Goal: Information Seeking & Learning: Learn about a topic

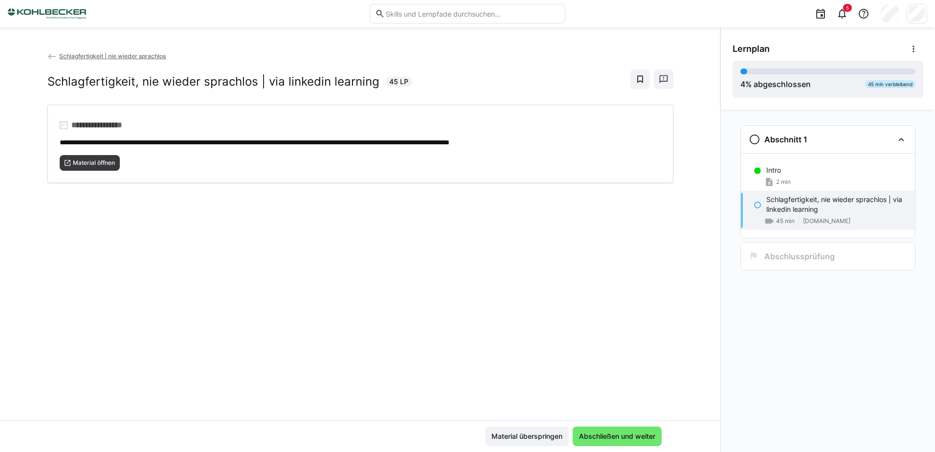
click at [587, 277] on div "**********" at bounding box center [360, 235] width 720 height 369
click at [619, 439] on span "Abschließen und weiter" at bounding box center [617, 436] width 79 height 10
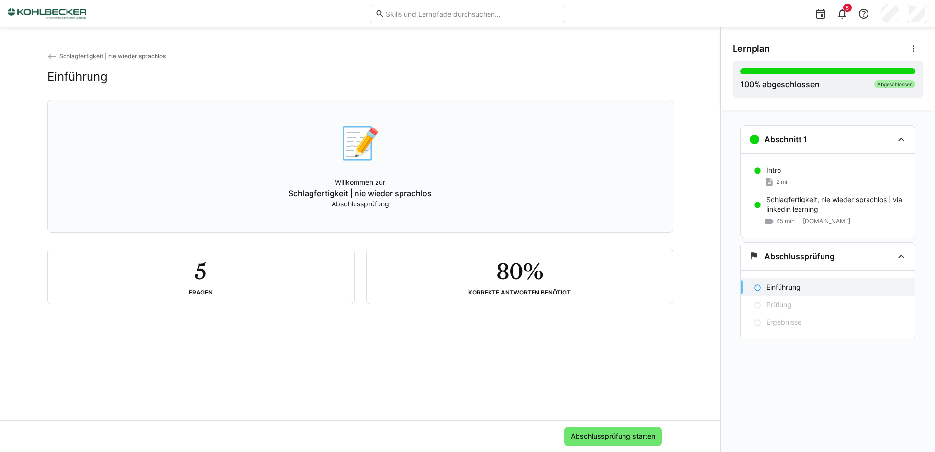
click at [279, 274] on div "5 Fragen" at bounding box center [201, 276] width 290 height 39
click at [605, 430] on span "Abschlussprüfung starten" at bounding box center [612, 436] width 97 height 20
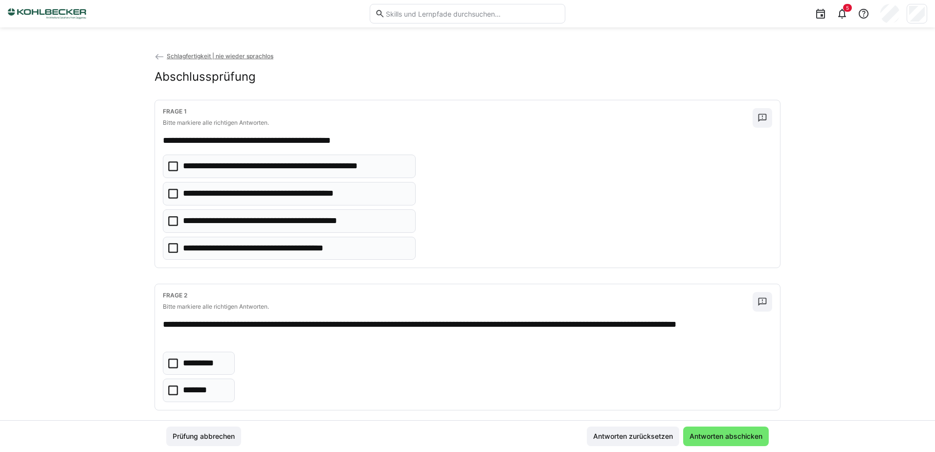
click at [175, 223] on icon at bounding box center [173, 221] width 10 height 10
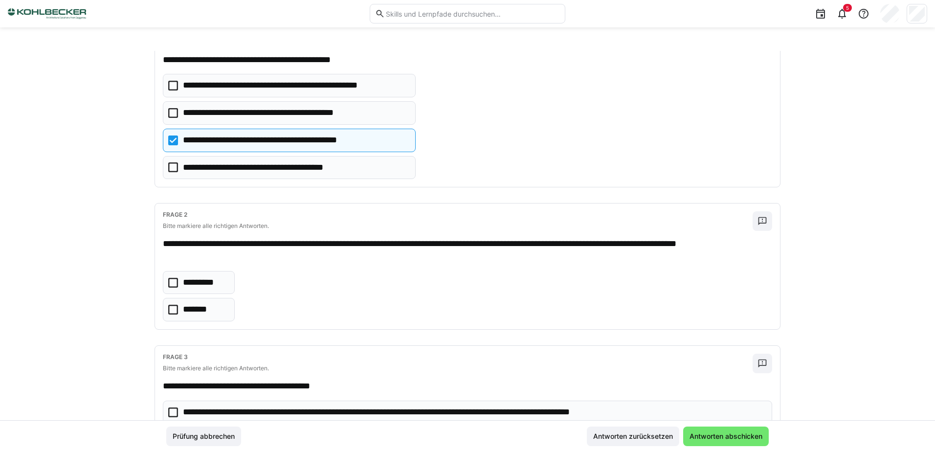
scroll to position [98, 0]
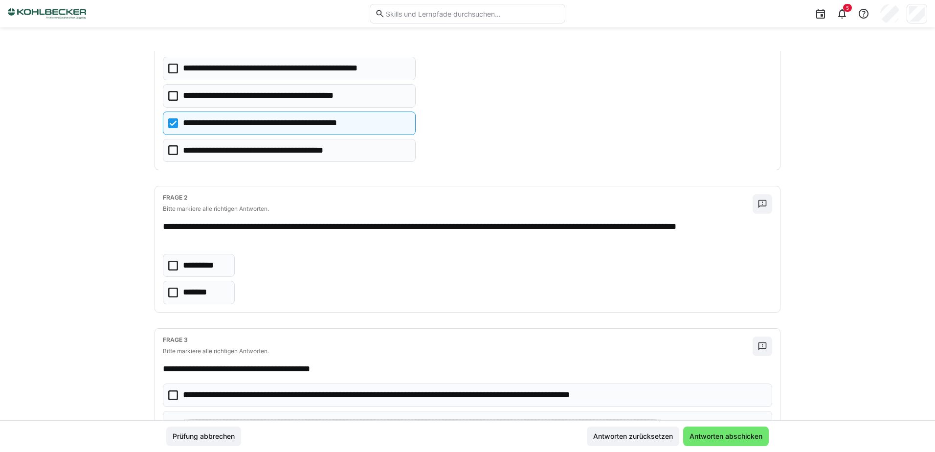
click at [168, 288] on icon at bounding box center [173, 293] width 10 height 10
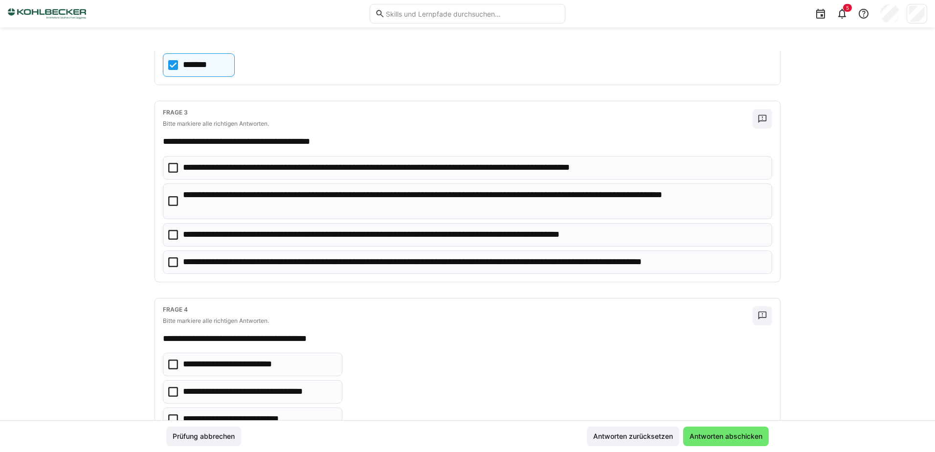
scroll to position [342, 0]
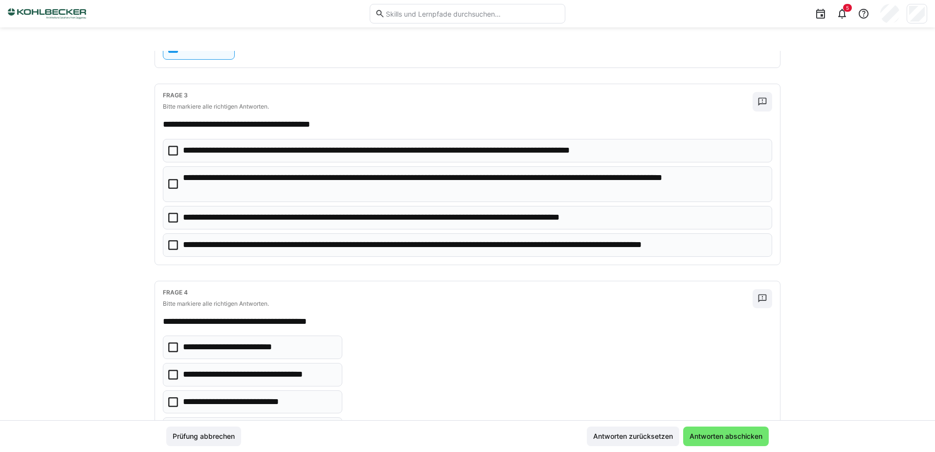
click at [168, 219] on icon at bounding box center [173, 218] width 10 height 10
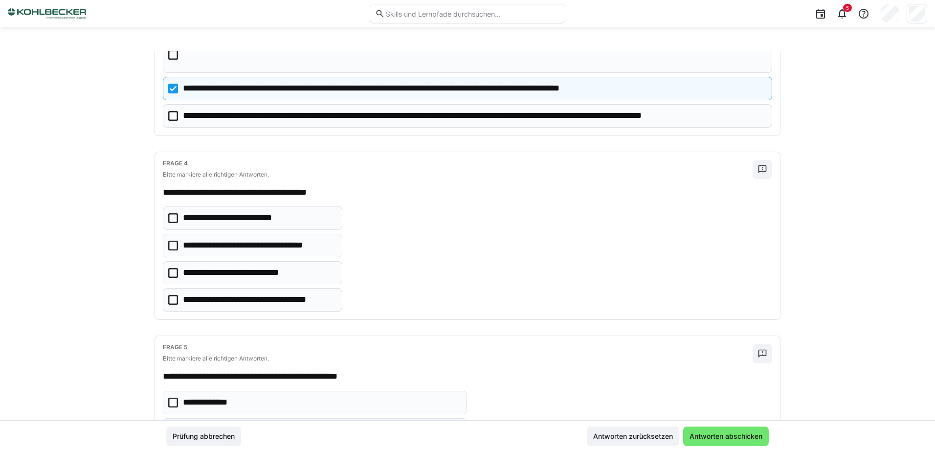
scroll to position [489, 0]
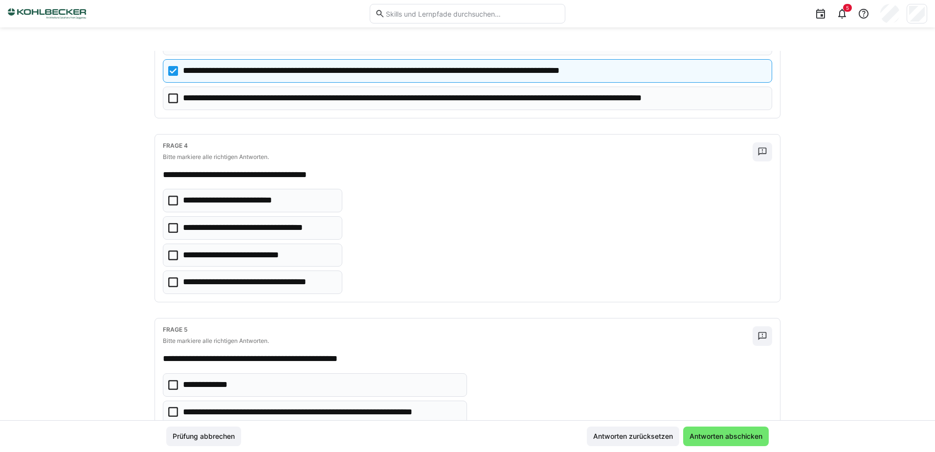
click at [168, 226] on icon at bounding box center [173, 228] width 10 height 10
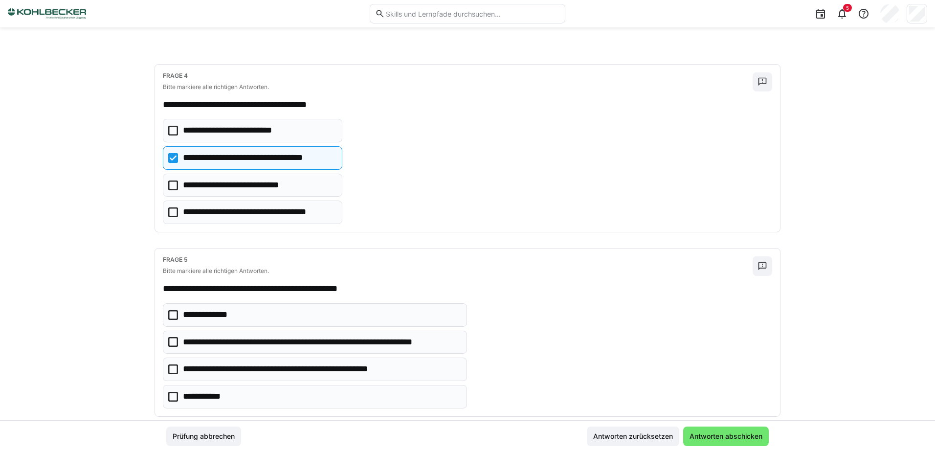
scroll to position [579, 0]
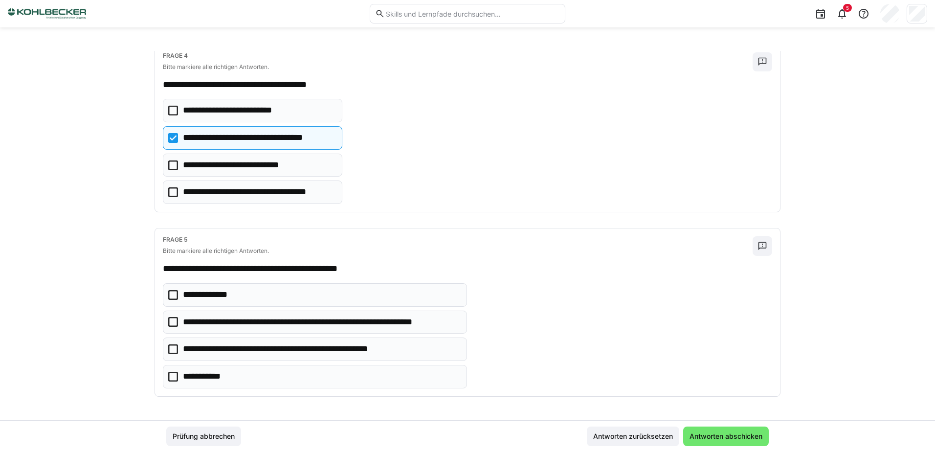
click at [171, 343] on eds-checkbox "**********" at bounding box center [315, 348] width 304 height 23
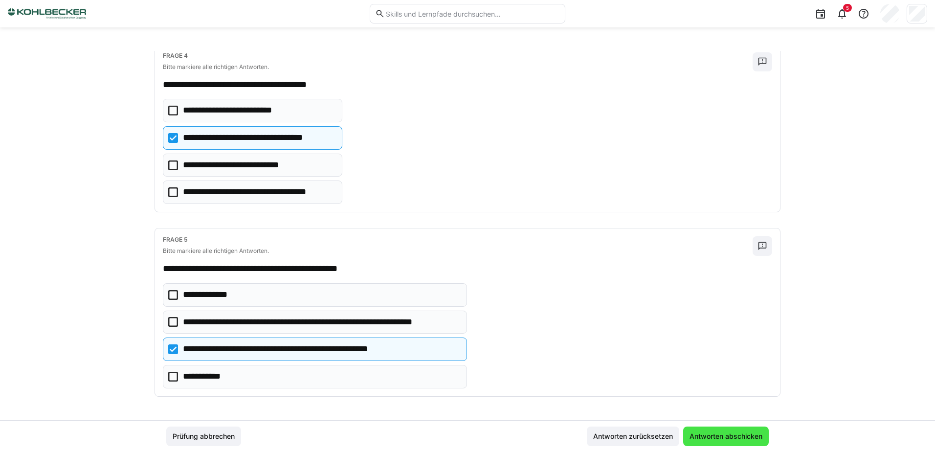
click at [720, 437] on span "Antworten abschicken" at bounding box center [726, 436] width 76 height 10
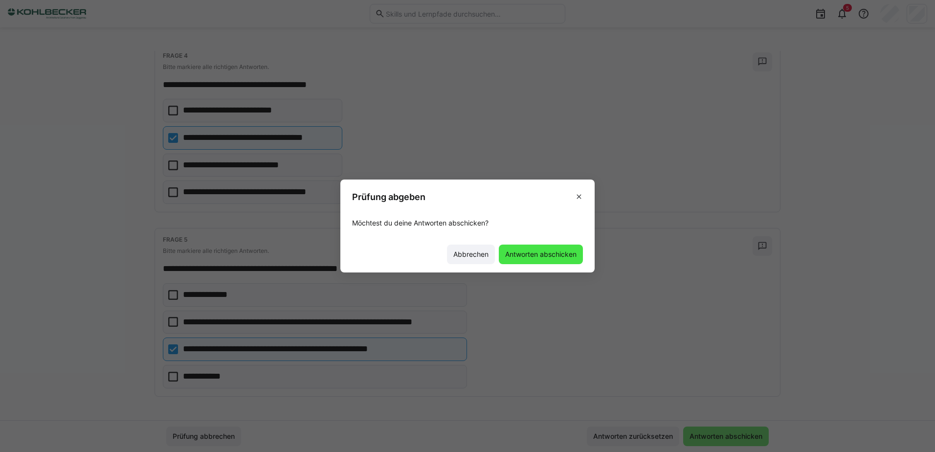
click at [514, 252] on span "Antworten abschicken" at bounding box center [541, 254] width 74 height 10
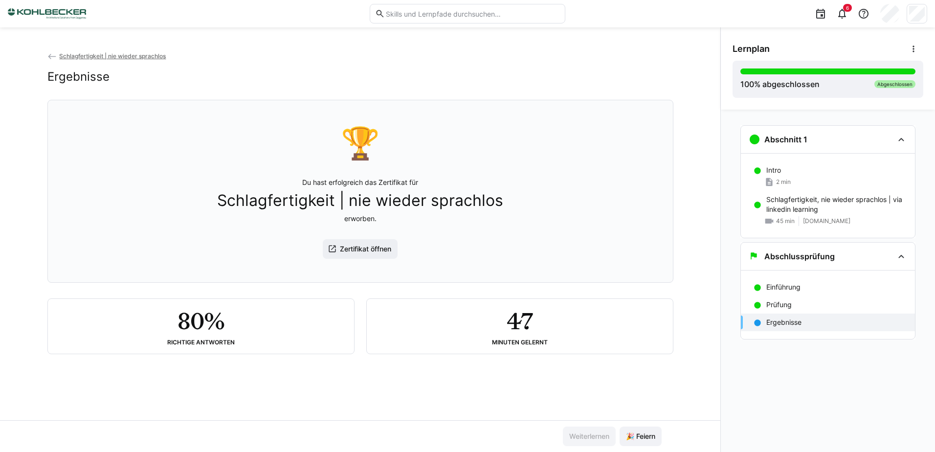
click at [203, 321] on h2 "80%" at bounding box center [201, 321] width 46 height 28
click at [788, 305] on p "Prüfung" at bounding box center [778, 305] width 25 height 10
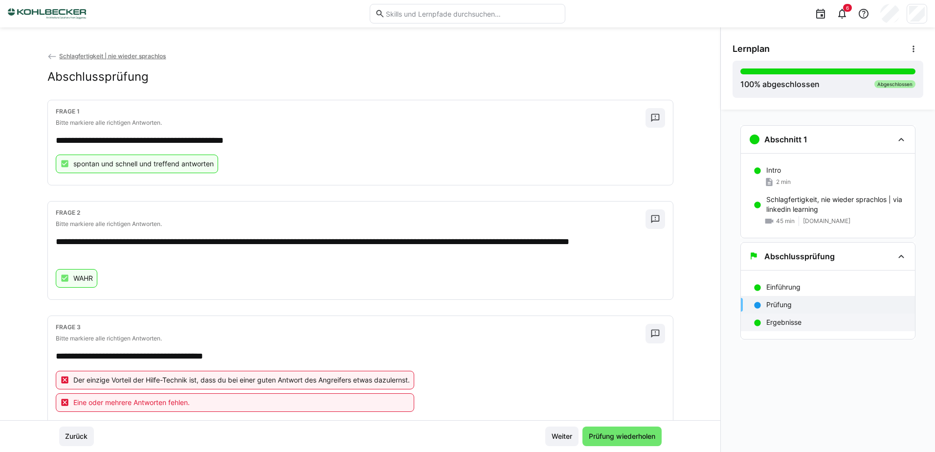
click at [783, 316] on div "Ergebnisse" at bounding box center [828, 322] width 174 height 18
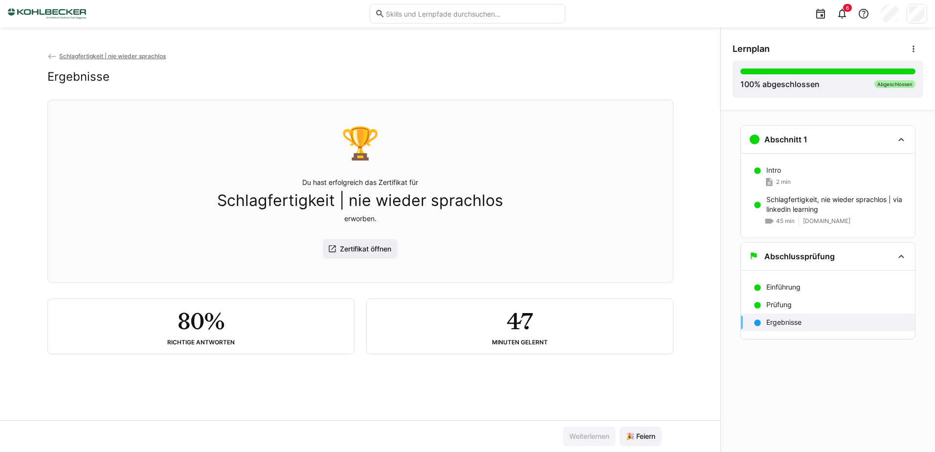
click at [334, 340] on div "80% Richtige Antworten" at bounding box center [201, 326] width 290 height 39
click at [644, 445] on span "🎉 Feiern" at bounding box center [641, 436] width 42 height 20
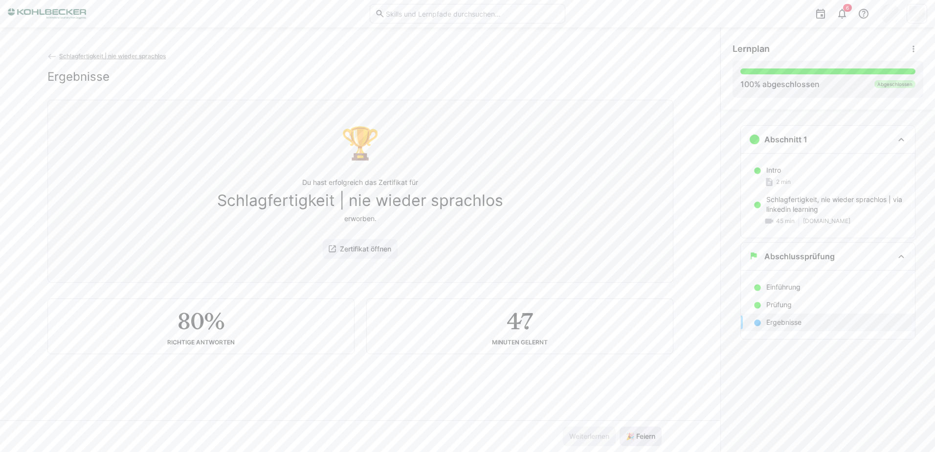
click at [639, 437] on span "🎉 Feiern" at bounding box center [640, 436] width 32 height 10
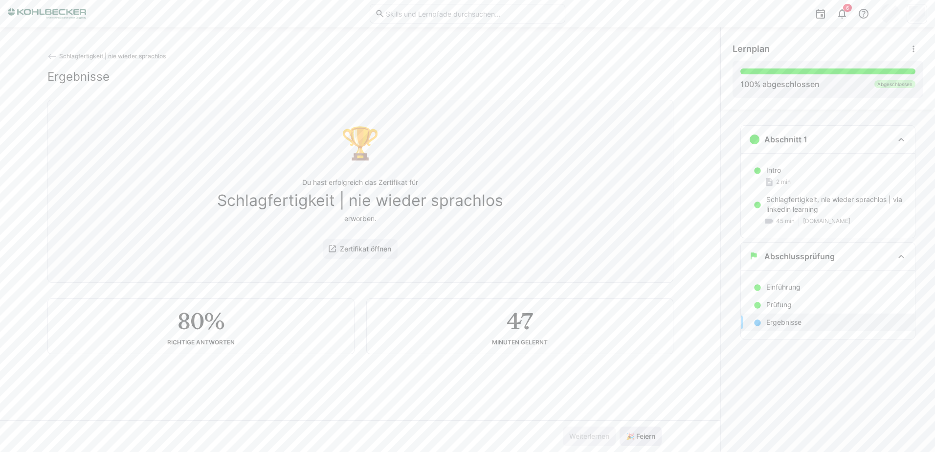
click at [639, 437] on span "🎉 Feiern" at bounding box center [640, 436] width 32 height 10
click at [354, 254] on span "Zertifikat öffnen" at bounding box center [365, 249] width 54 height 10
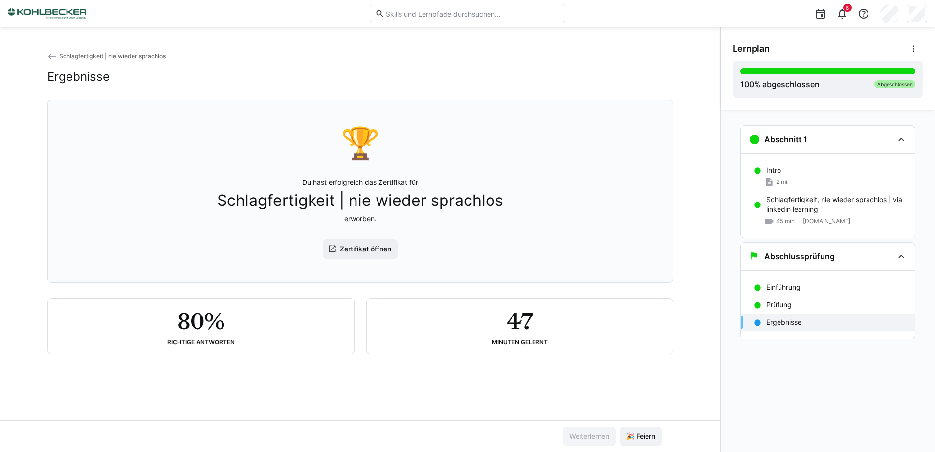
click at [638, 193] on div "🏆 Du hast erfolgreich das Zertifikat für Schlagfertigkeit | nie wieder sprachlo…" at bounding box center [360, 191] width 609 height 170
click at [199, 76] on div "Ergebnisse" at bounding box center [360, 76] width 626 height 15
click at [870, 87] on div "100 % abgeschlossen Abgeschlossen" at bounding box center [827, 79] width 175 height 22
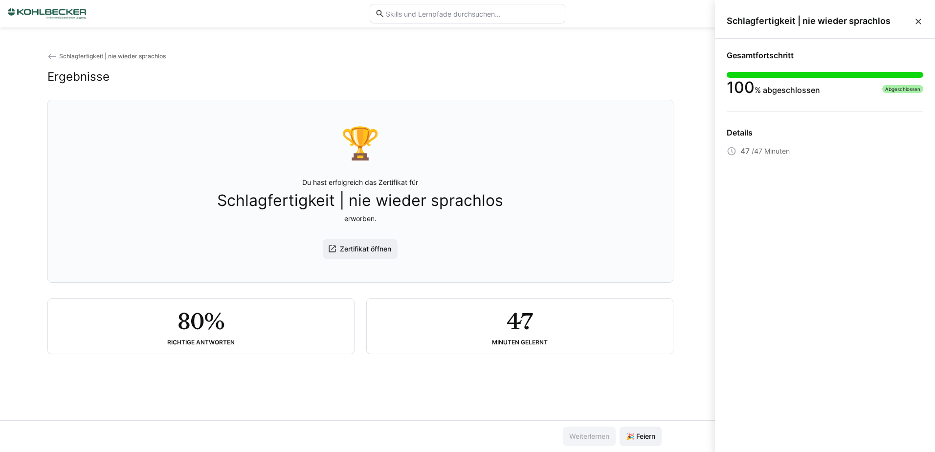
click at [689, 135] on div "Schlagfertigkeit | nie wieder sprachlos Ergebnisse 🏆 Du hast erfolgreich das Ze…" at bounding box center [360, 235] width 720 height 369
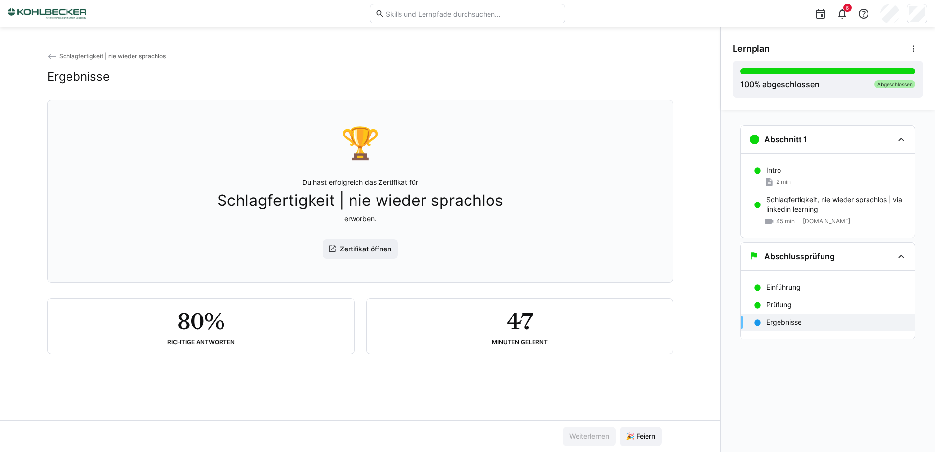
click at [819, 341] on app-classroom-navigation "Abschnitt 1 Intro 2 min Schlagfertigkeit, nie wieder sprachlos | via linkedin l…" at bounding box center [828, 245] width 191 height 248
click at [628, 437] on span "🎉 Feiern" at bounding box center [640, 436] width 32 height 10
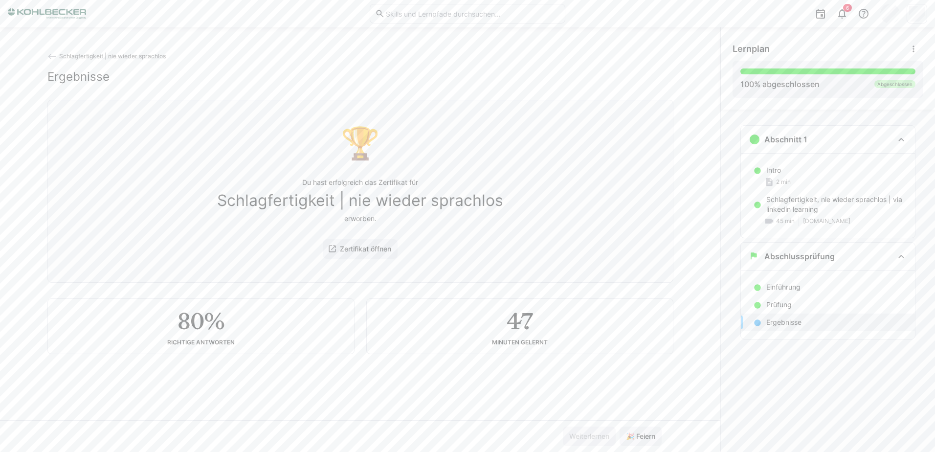
drag, startPoint x: 628, startPoint y: 437, endPoint x: 582, endPoint y: 440, distance: 45.6
click at [627, 437] on span "🎉 Feiern" at bounding box center [640, 436] width 32 height 10
click at [413, 363] on div "Schlagfertigkeit | nie wieder sprachlos Ergebnisse 🏆 Du hast erfolgreich das Ze…" at bounding box center [360, 235] width 720 height 369
click at [468, 314] on div "47 Minuten gelernt" at bounding box center [520, 326] width 290 height 39
click at [520, 341] on div "47 Minuten gelernt" at bounding box center [520, 326] width 290 height 39
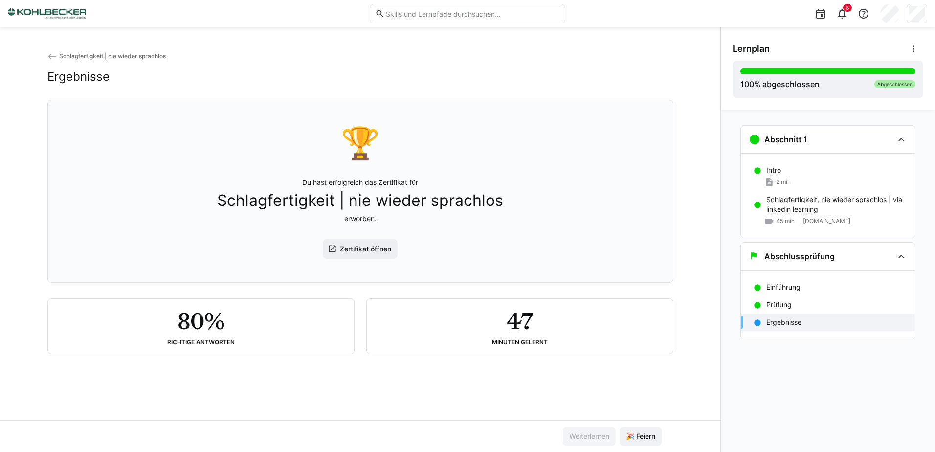
click at [58, 53] on link "Schlagfertigkeit | nie wieder sprachlos" at bounding box center [106, 55] width 119 height 7
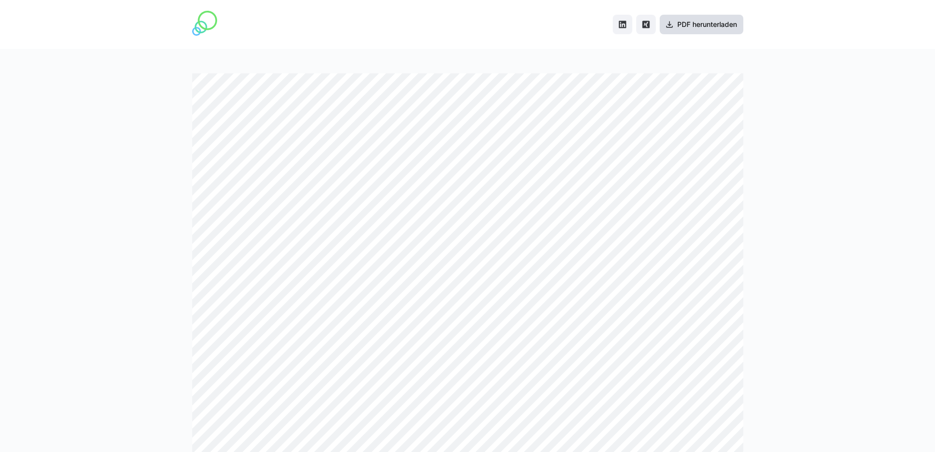
click at [698, 21] on span "PDF herunterladen" at bounding box center [707, 25] width 63 height 10
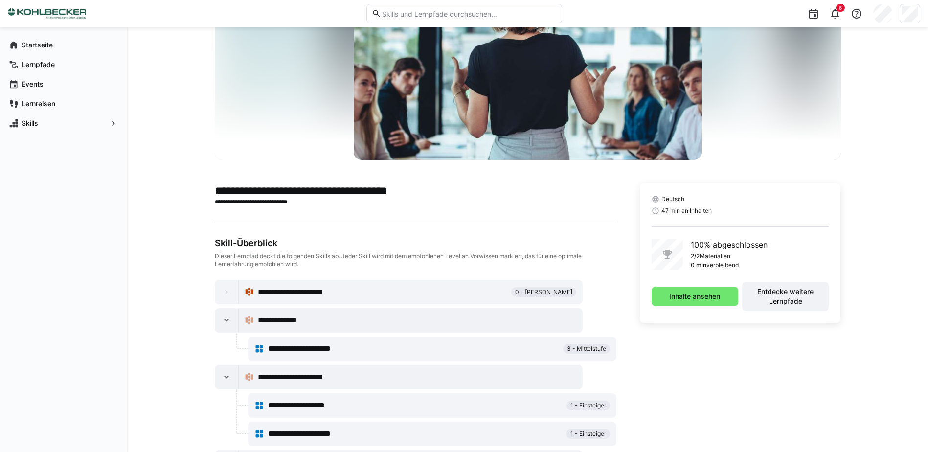
scroll to position [245, 0]
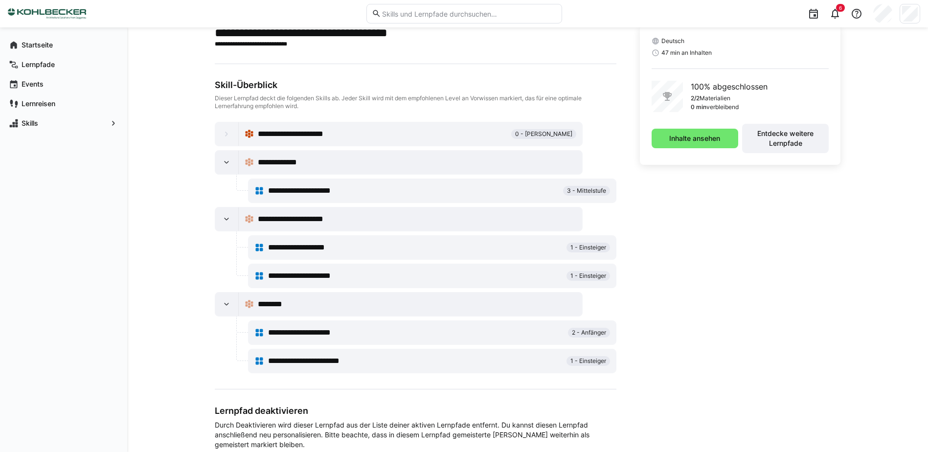
click at [280, 196] on span "**********" at bounding box center [312, 191] width 89 height 12
click at [286, 251] on span "**********" at bounding box center [311, 248] width 86 height 12
click at [284, 247] on span "**********" at bounding box center [311, 248] width 86 height 12
click at [593, 250] on span "1 - Einsteiger" at bounding box center [588, 248] width 36 height 8
click at [448, 249] on div "**********" at bounding box center [415, 248] width 294 height 12
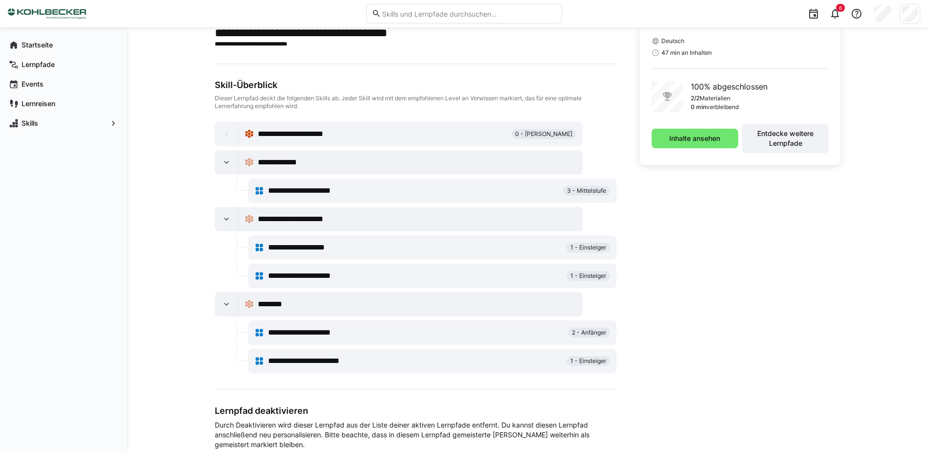
drag, startPoint x: 447, startPoint y: 249, endPoint x: 416, endPoint y: 267, distance: 35.9
click at [441, 253] on div "**********" at bounding box center [415, 248] width 294 height 12
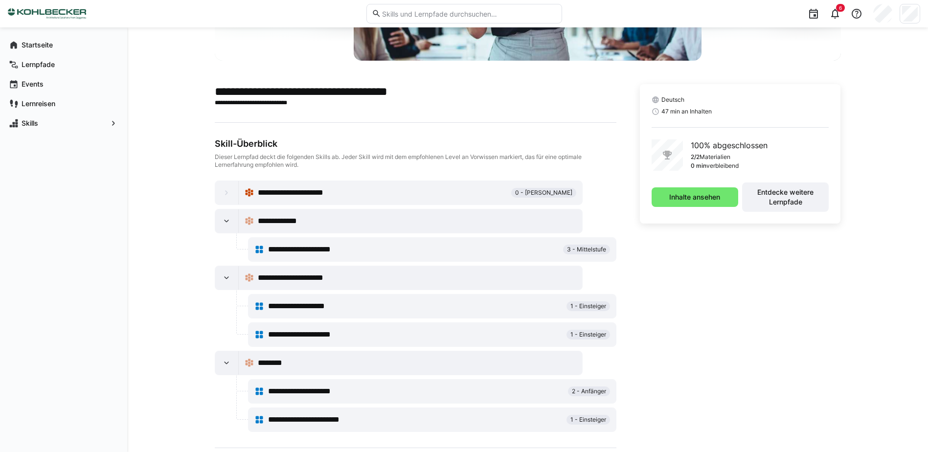
scroll to position [158, 0]
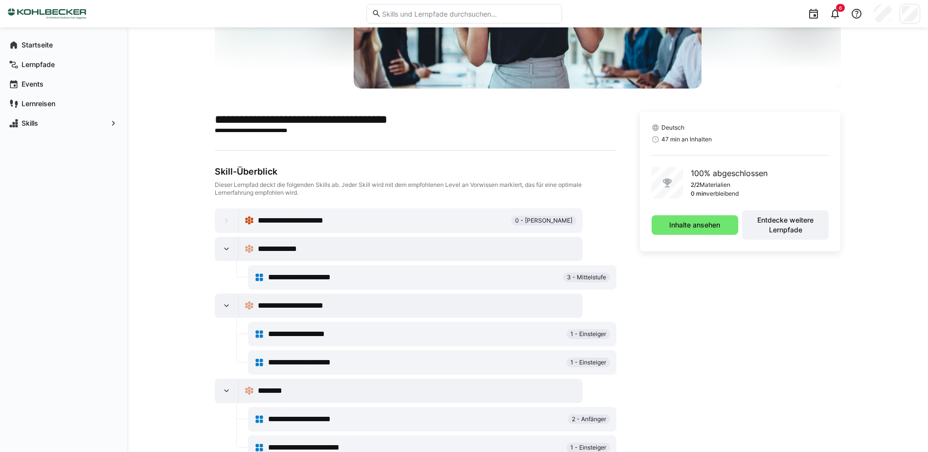
click at [731, 275] on div "Deutsch 47 min an Inhalten 100% abgeschlossen 2/2 Materialien 0 min verbleibend…" at bounding box center [740, 343] width 201 height 463
click at [732, 275] on div "Deutsch 47 min an Inhalten 100% abgeschlossen 2/2 Materialien 0 min verbleibend…" at bounding box center [740, 343] width 201 height 463
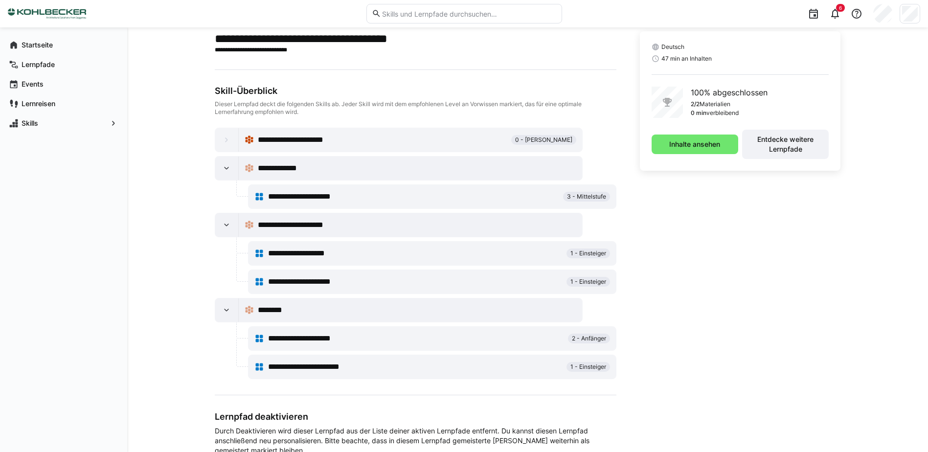
scroll to position [256, 0]
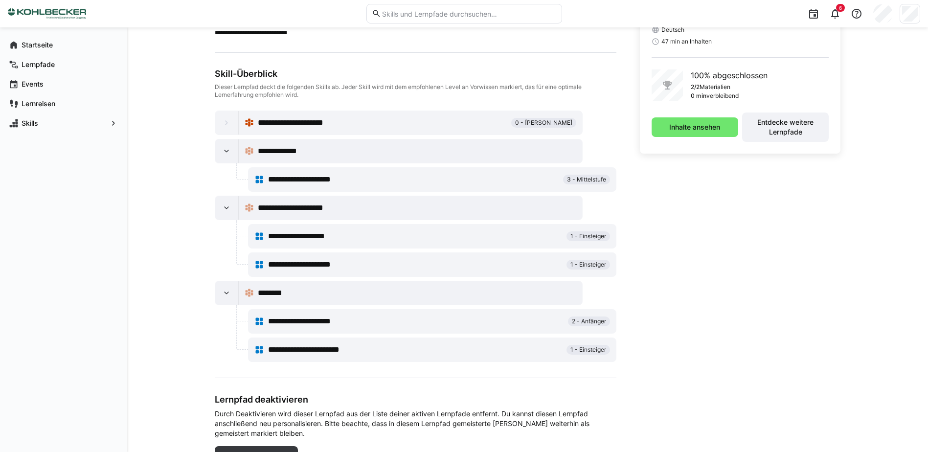
click at [285, 356] on div "**********" at bounding box center [432, 350] width 356 height 20
click at [285, 351] on span "**********" at bounding box center [317, 350] width 99 height 12
click at [230, 298] on div at bounding box center [226, 292] width 23 height 23
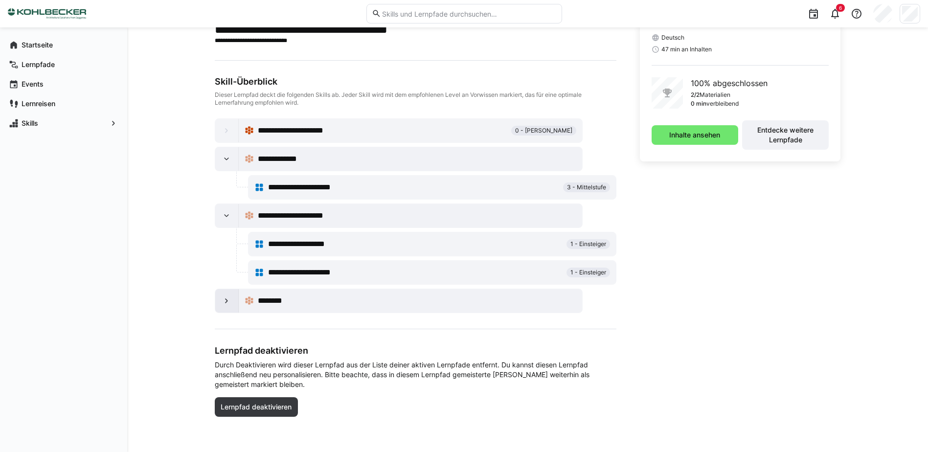
click at [230, 298] on eds-icon at bounding box center [227, 301] width 10 height 10
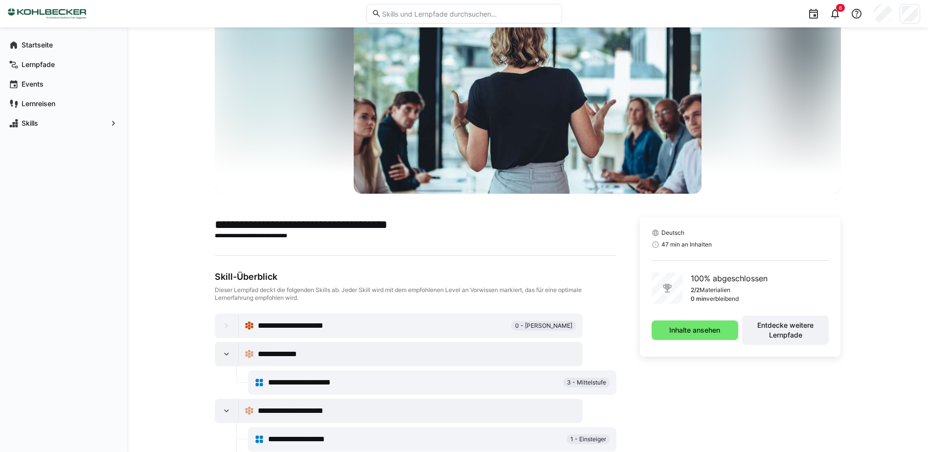
scroll to position [0, 0]
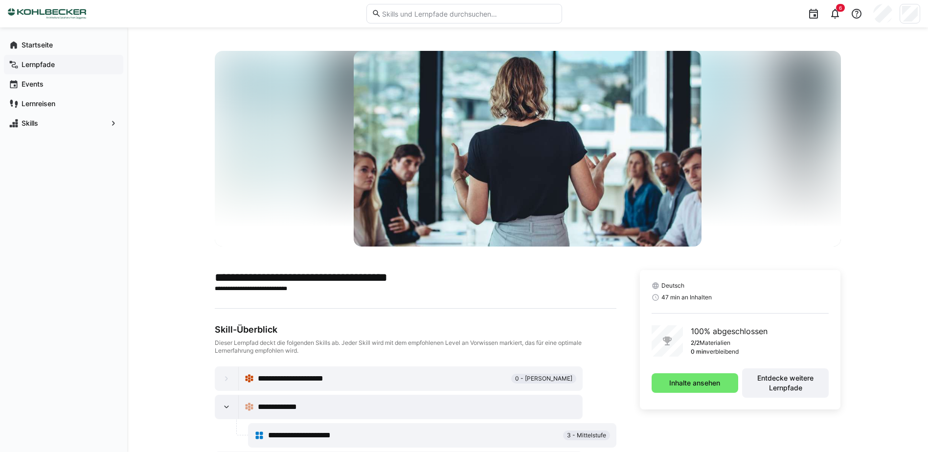
click at [0, 0] on app-navigation-label "Lernpfade" at bounding box center [0, 0] width 0 height 0
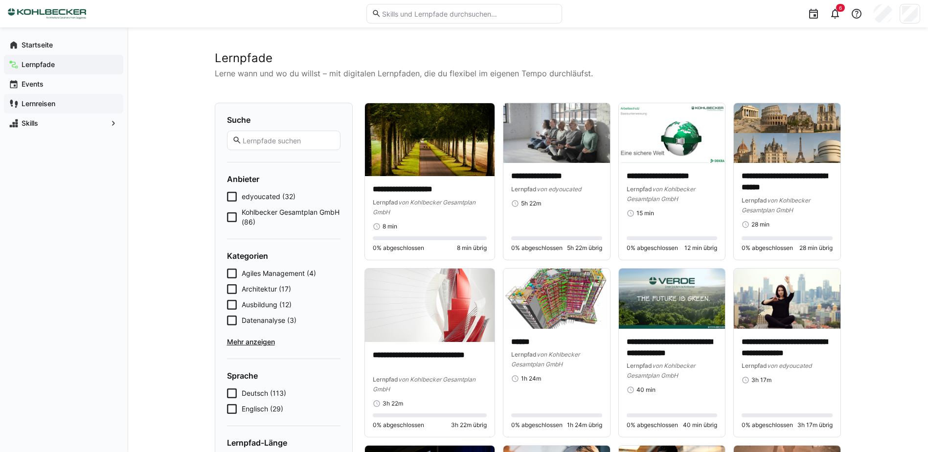
click at [0, 0] on app-navigation-label "Lernreisen" at bounding box center [0, 0] width 0 height 0
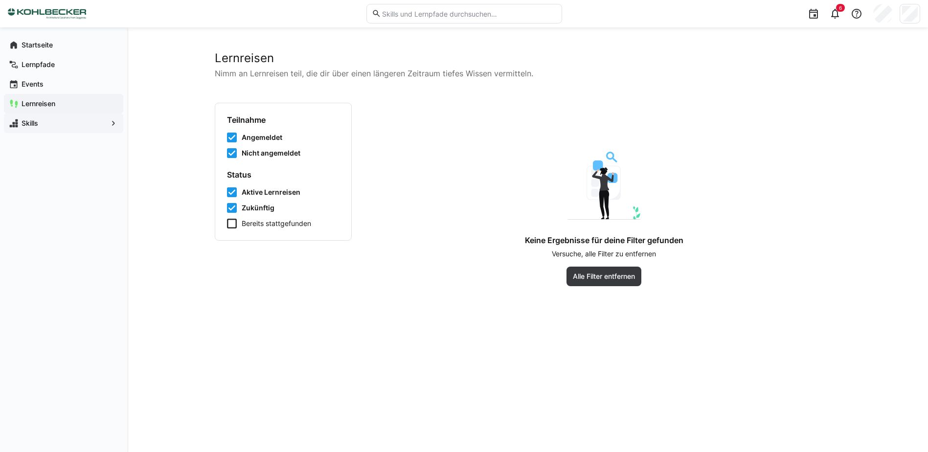
click at [40, 121] on span "Skills" at bounding box center [63, 123] width 87 height 10
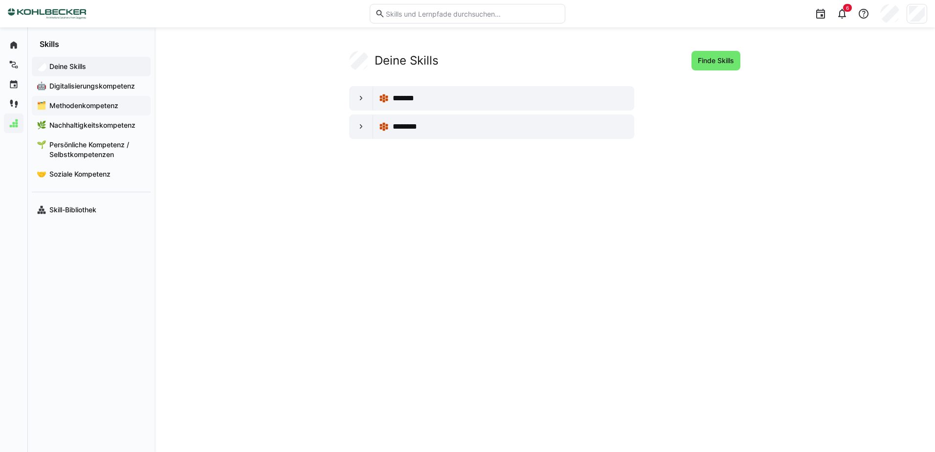
click at [81, 104] on span "Methodenkompetenz" at bounding box center [97, 106] width 98 height 10
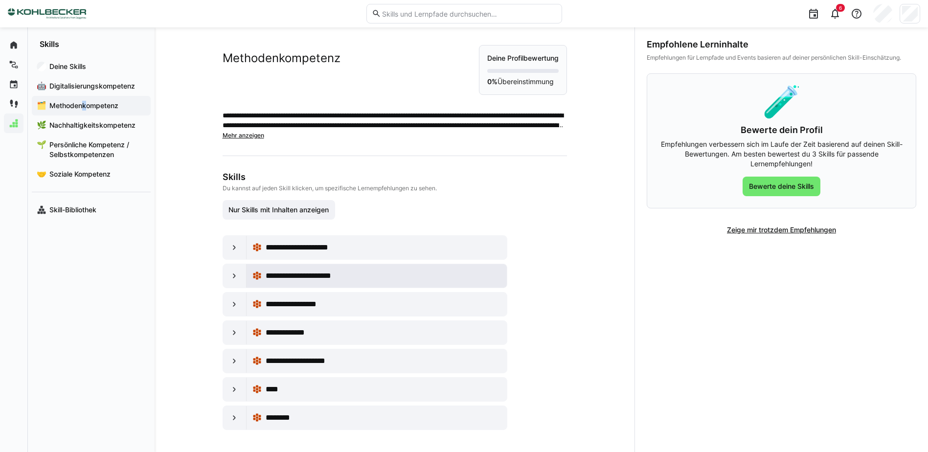
scroll to position [7, 0]
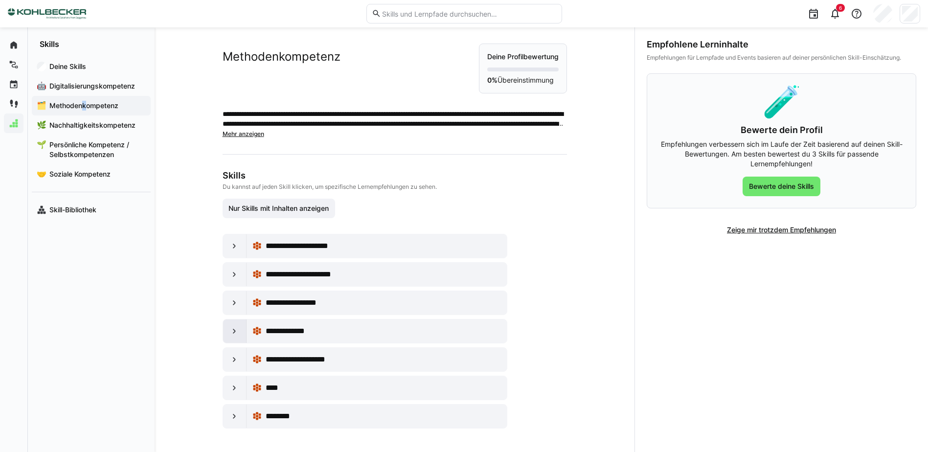
click at [237, 335] on div at bounding box center [234, 330] width 23 height 23
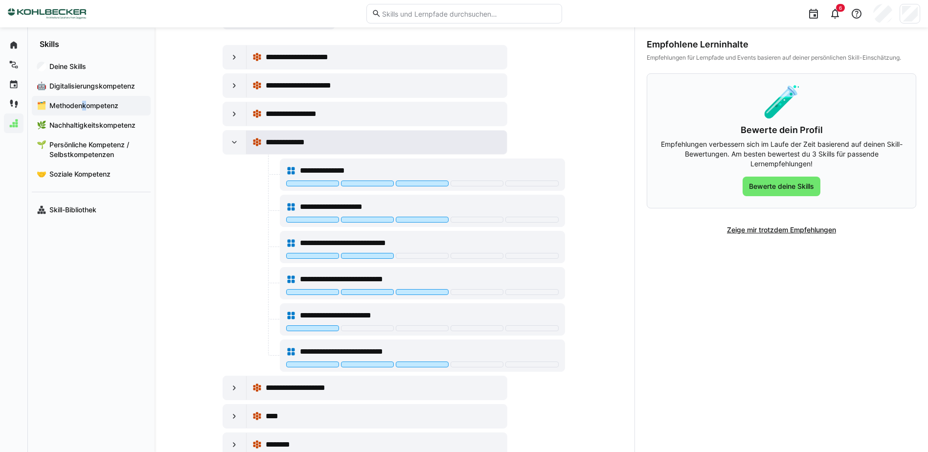
scroll to position [203, 0]
